Goal: Task Accomplishment & Management: Use online tool/utility

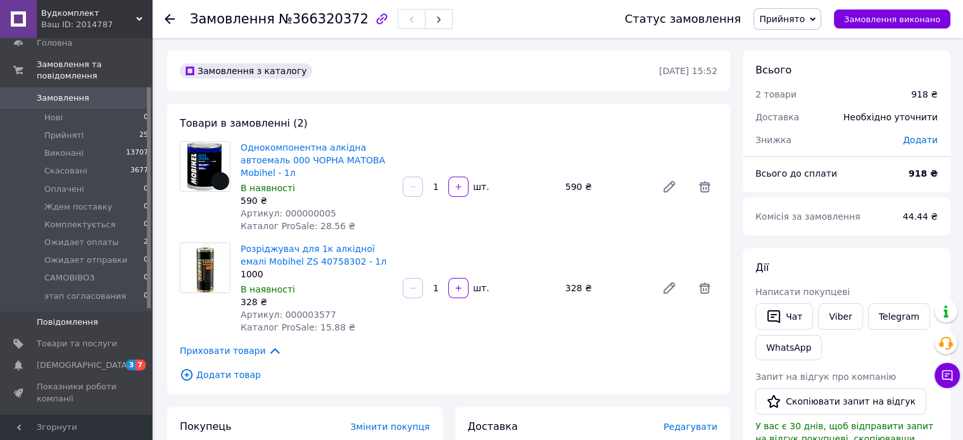
scroll to position [127, 0]
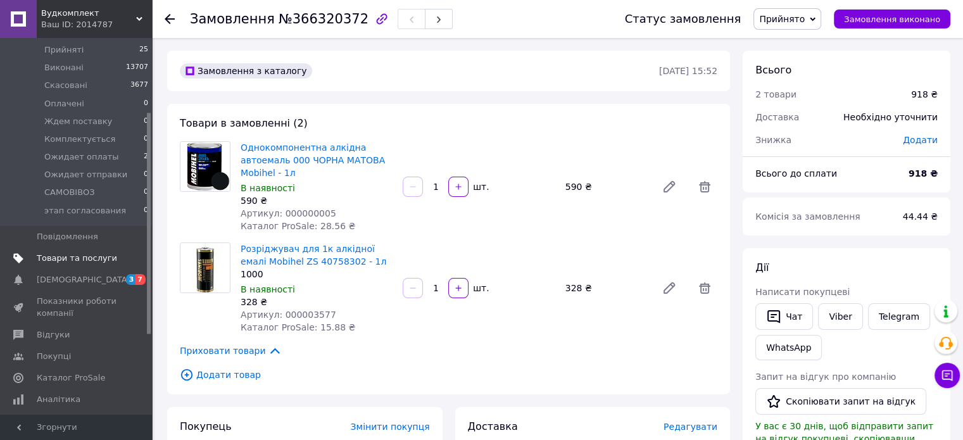
click at [78, 253] on span "Товари та послуги" at bounding box center [77, 258] width 80 height 11
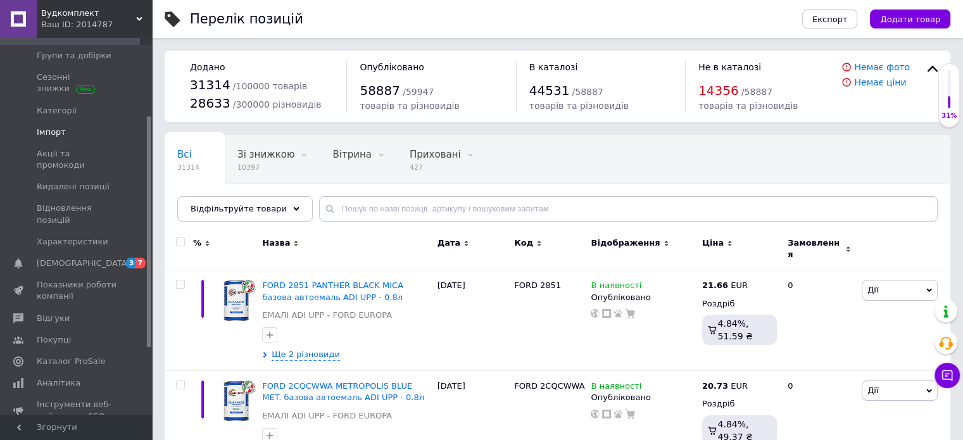
click at [62, 135] on span "Імпорт" at bounding box center [51, 132] width 29 height 11
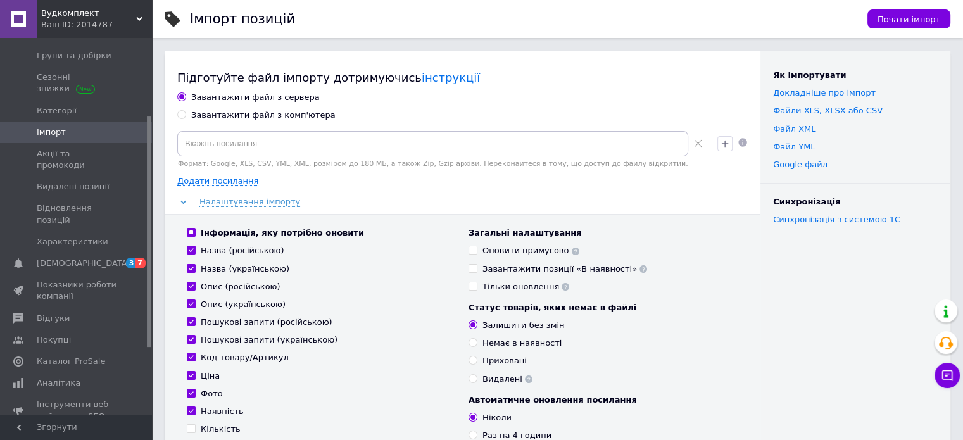
click at [235, 112] on div "Завантажити файл з комп'ютера" at bounding box center [263, 115] width 144 height 11
click at [185, 112] on input "Завантажити файл з комп'ютера" at bounding box center [181, 114] width 8 height 8
radio input "true"
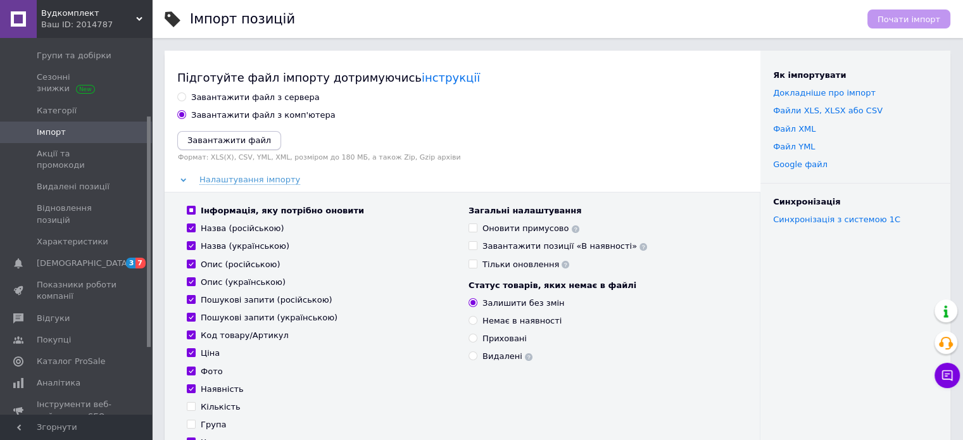
click at [219, 144] on icon "Завантажити файл" at bounding box center [229, 139] width 84 height 9
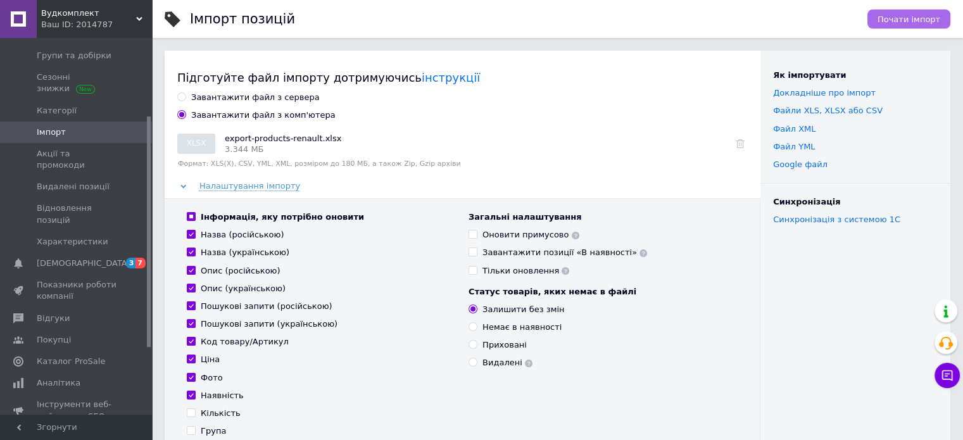
click at [892, 20] on span "Почати імпорт" at bounding box center [908, 19] width 63 height 9
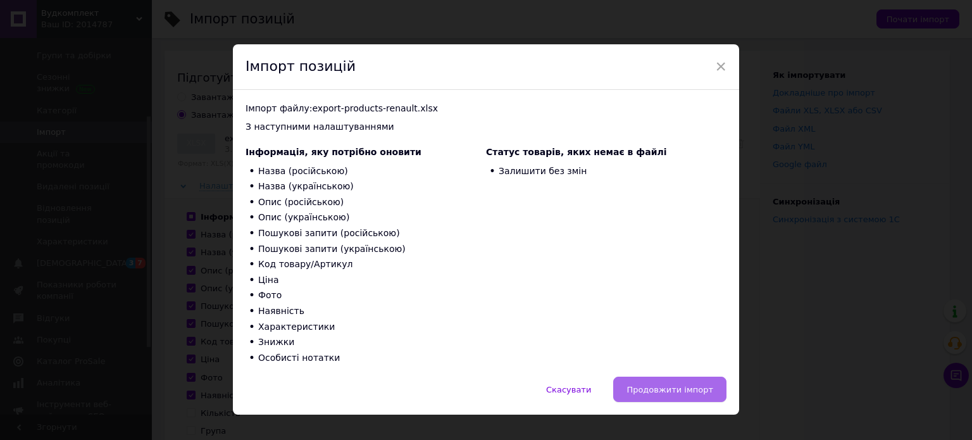
click at [682, 389] on span "Продовжити імпорт" at bounding box center [670, 389] width 87 height 9
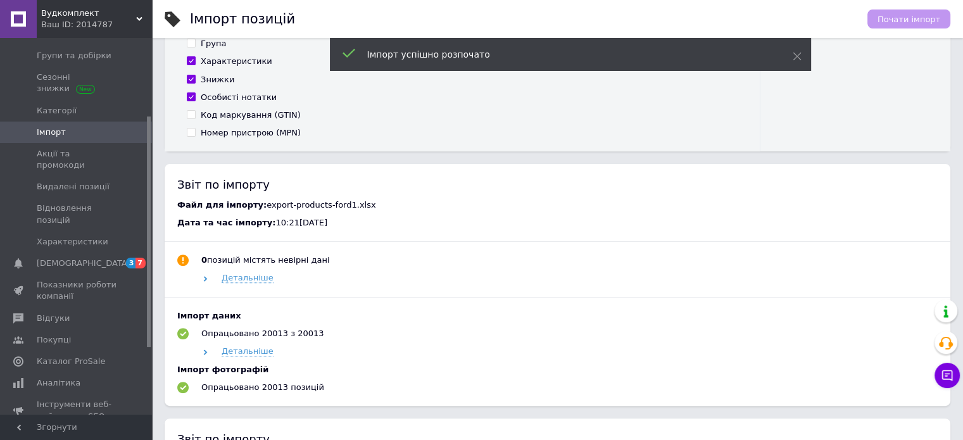
scroll to position [443, 0]
